Goal: Information Seeking & Learning: Learn about a topic

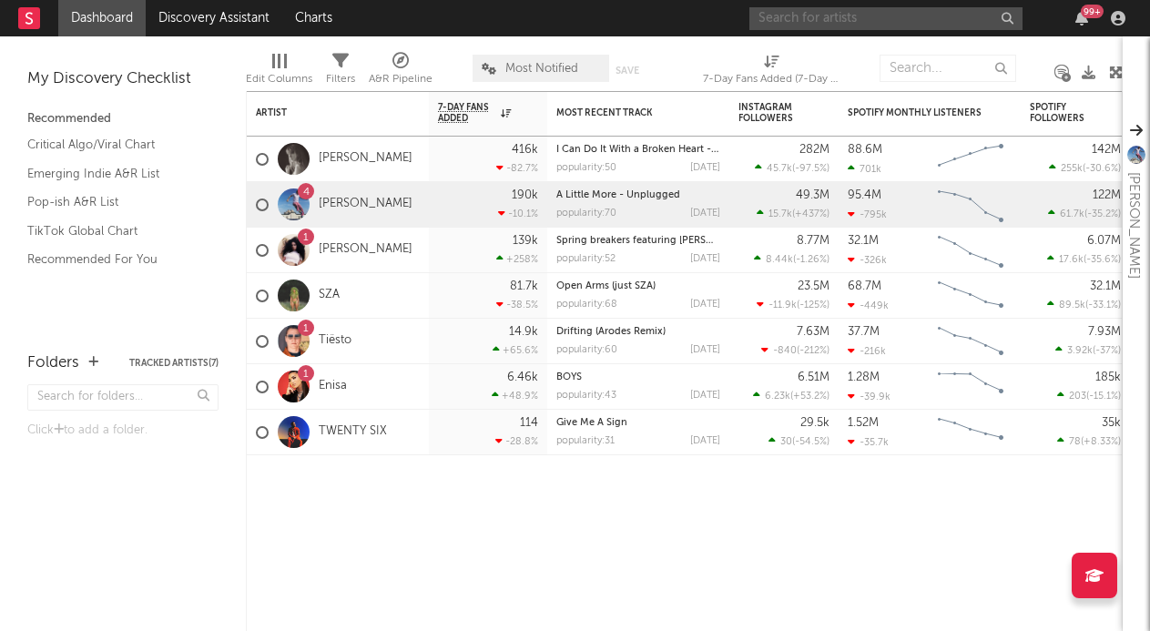
click at [865, 15] on input "text" at bounding box center [885, 18] width 273 height 23
click at [791, 17] on input "burna" at bounding box center [885, 18] width 273 height 23
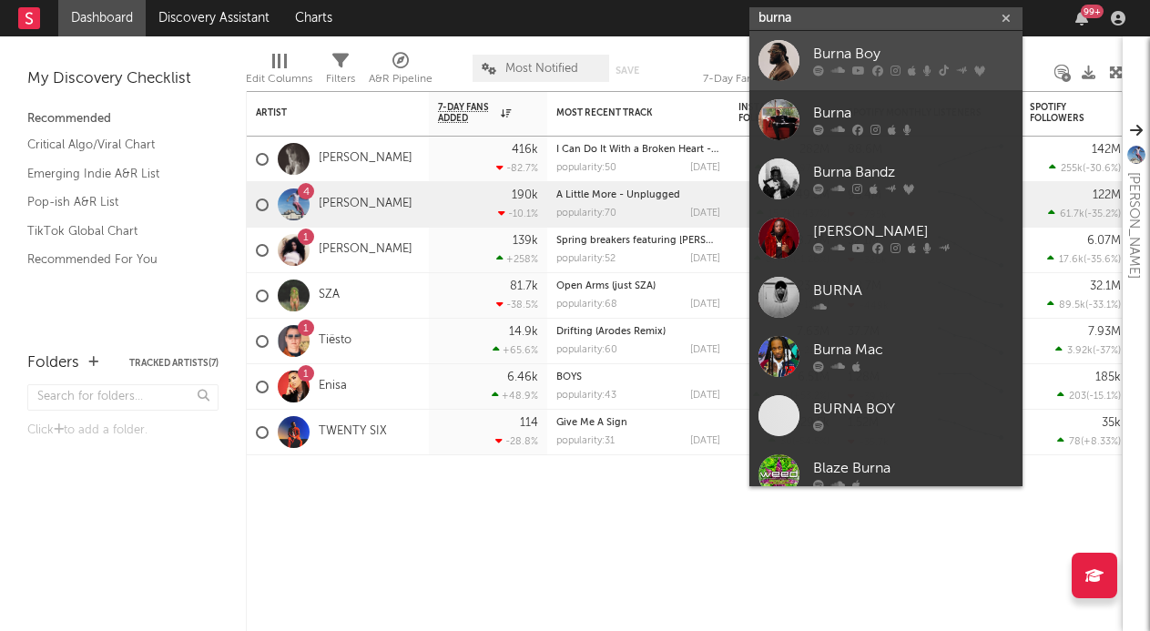
type input "burna"
click at [821, 66] on icon at bounding box center [818, 71] width 11 height 11
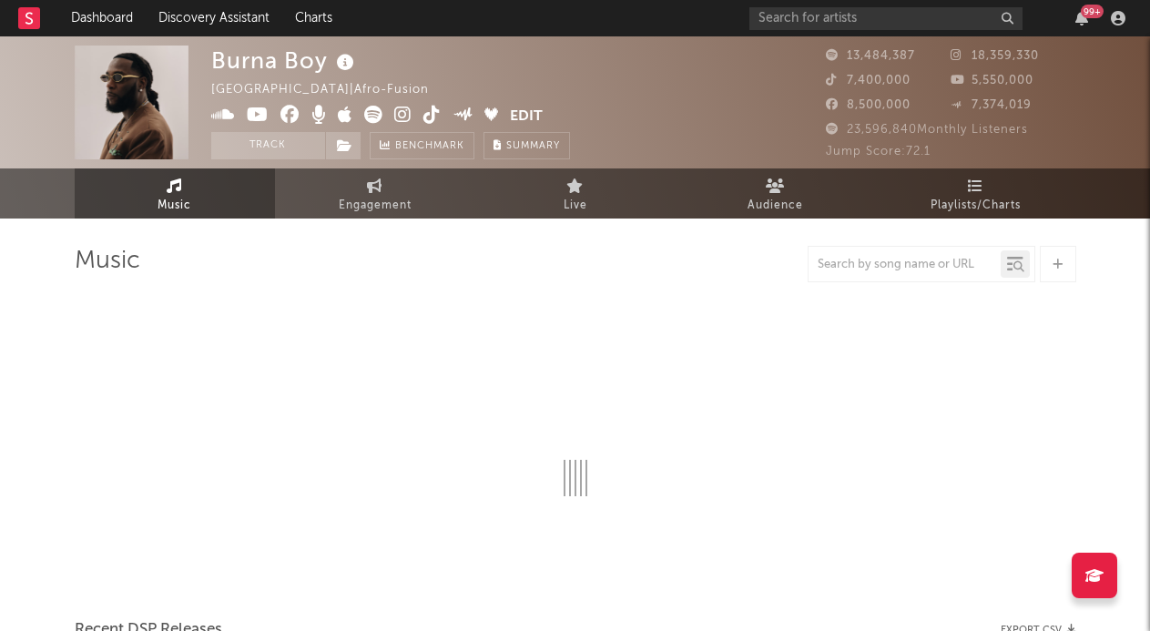
select select "6m"
